Goal: Information Seeking & Learning: Learn about a topic

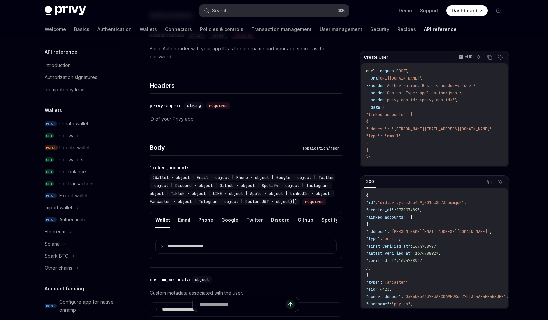
click at [222, 11] on div "Search..." at bounding box center [221, 11] width 19 height 8
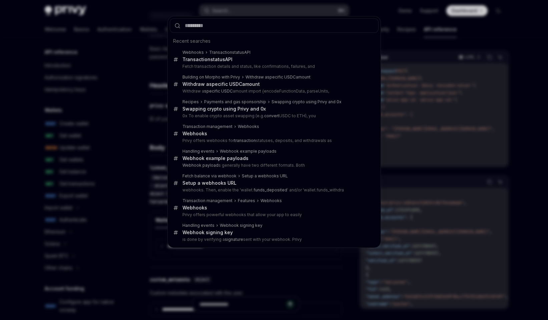
type input "*"
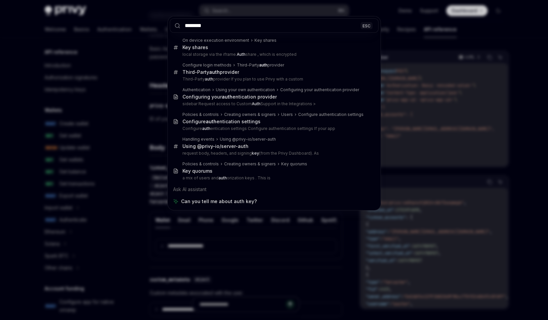
type input "********"
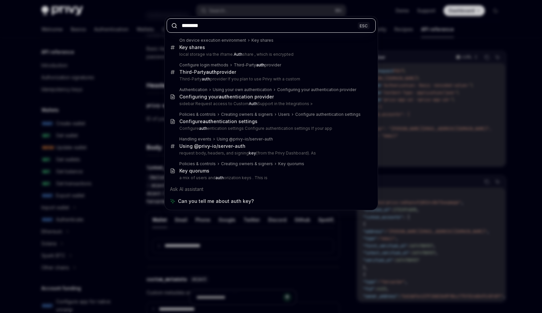
type textarea "*"
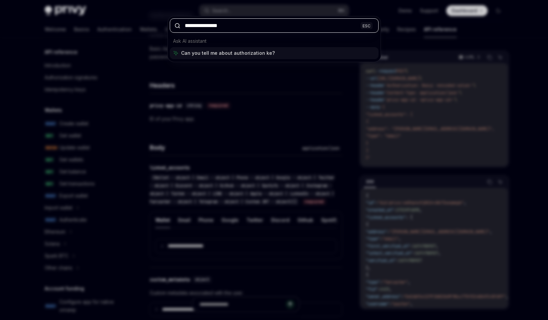
type input "**********"
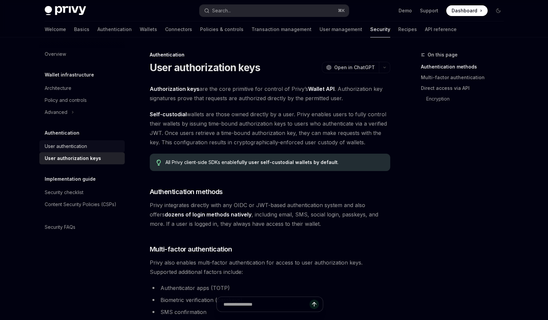
click at [78, 144] on div "User authentication" at bounding box center [66, 146] width 42 height 8
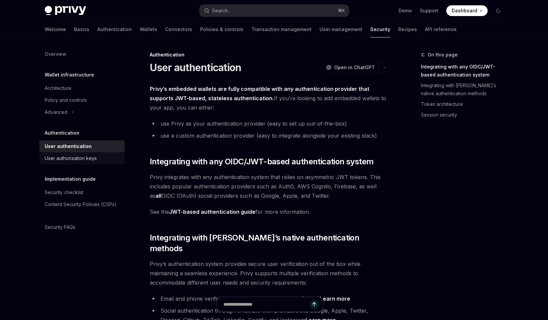
click at [73, 153] on link "User authorization keys" at bounding box center [81, 158] width 85 height 12
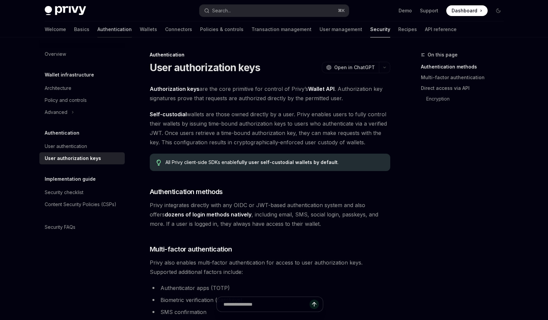
click at [97, 31] on link "Authentication" at bounding box center [114, 29] width 34 height 16
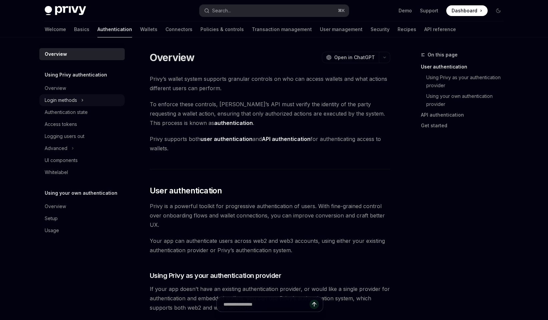
click at [63, 98] on div "Login methods" at bounding box center [61, 100] width 32 height 8
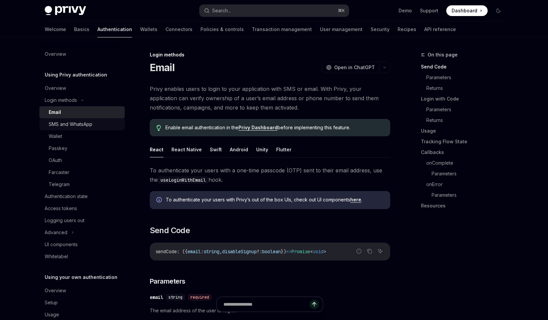
click at [69, 120] on div "SMS and WhatsApp" at bounding box center [71, 124] width 44 height 8
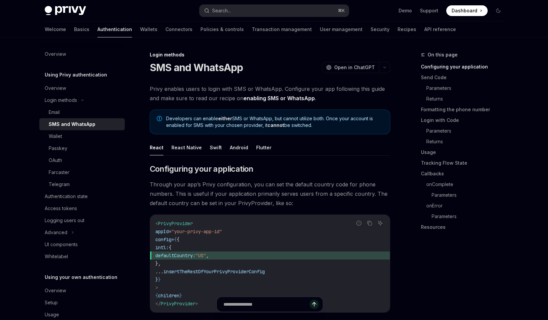
click at [69, 121] on div "SMS and WhatsApp" at bounding box center [72, 124] width 47 height 8
click at [70, 150] on div "Passkey" at bounding box center [85, 148] width 72 height 8
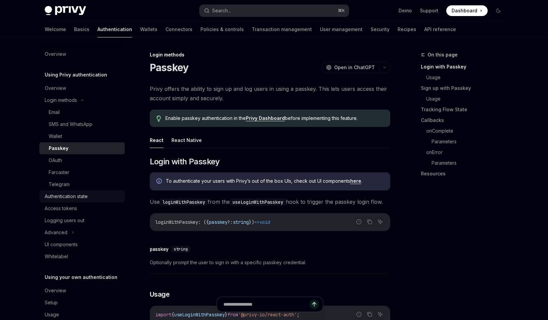
click at [70, 198] on div "Authentication state" at bounding box center [66, 196] width 43 height 8
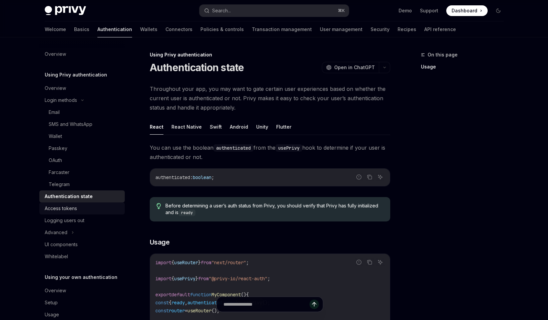
click at [70, 210] on div "Access tokens" at bounding box center [61, 208] width 32 height 8
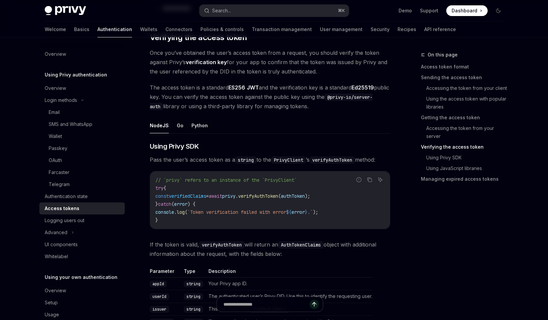
scroll to position [962, 0]
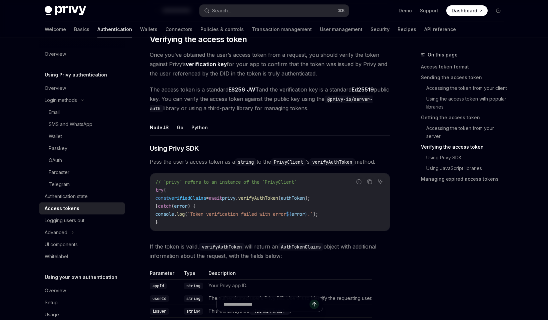
click at [203, 128] on button "Python" at bounding box center [200, 127] width 16 height 16
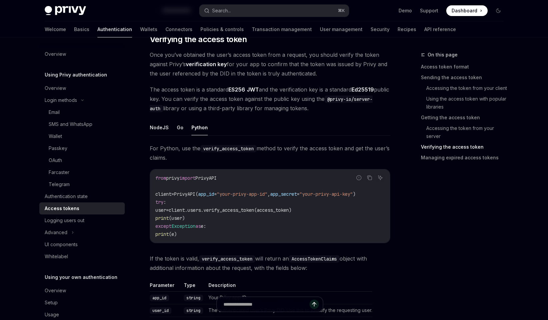
click at [243, 211] on span "client.users.verify_access_token(access_token)" at bounding box center [230, 210] width 123 height 6
click at [285, 207] on span "client.users.verify_access_token(access_token)" at bounding box center [230, 210] width 123 height 6
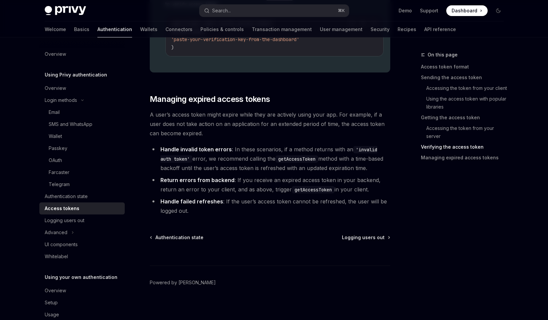
scroll to position [1401, 0]
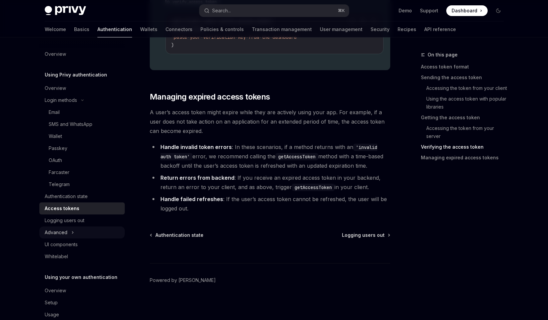
click at [72, 236] on div "Advanced" at bounding box center [81, 232] width 85 height 12
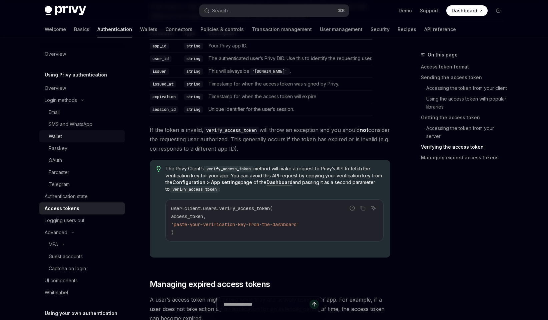
scroll to position [1145, 0]
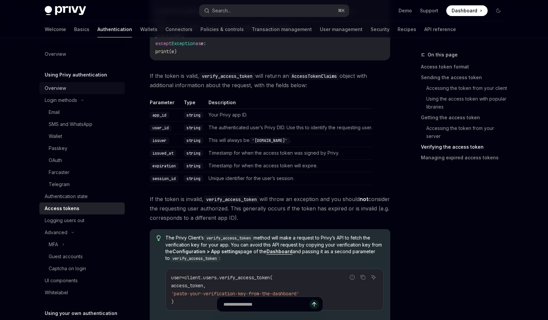
click at [75, 85] on div "Overview" at bounding box center [83, 88] width 76 height 8
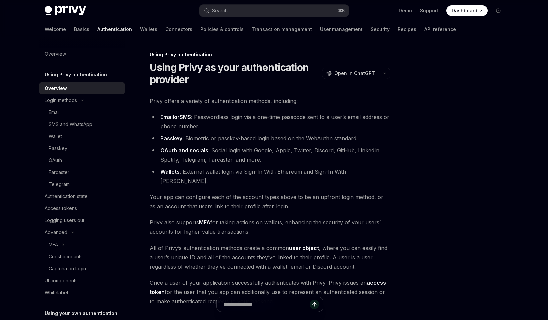
type textarea "*"
